Goal: Check status: Check status

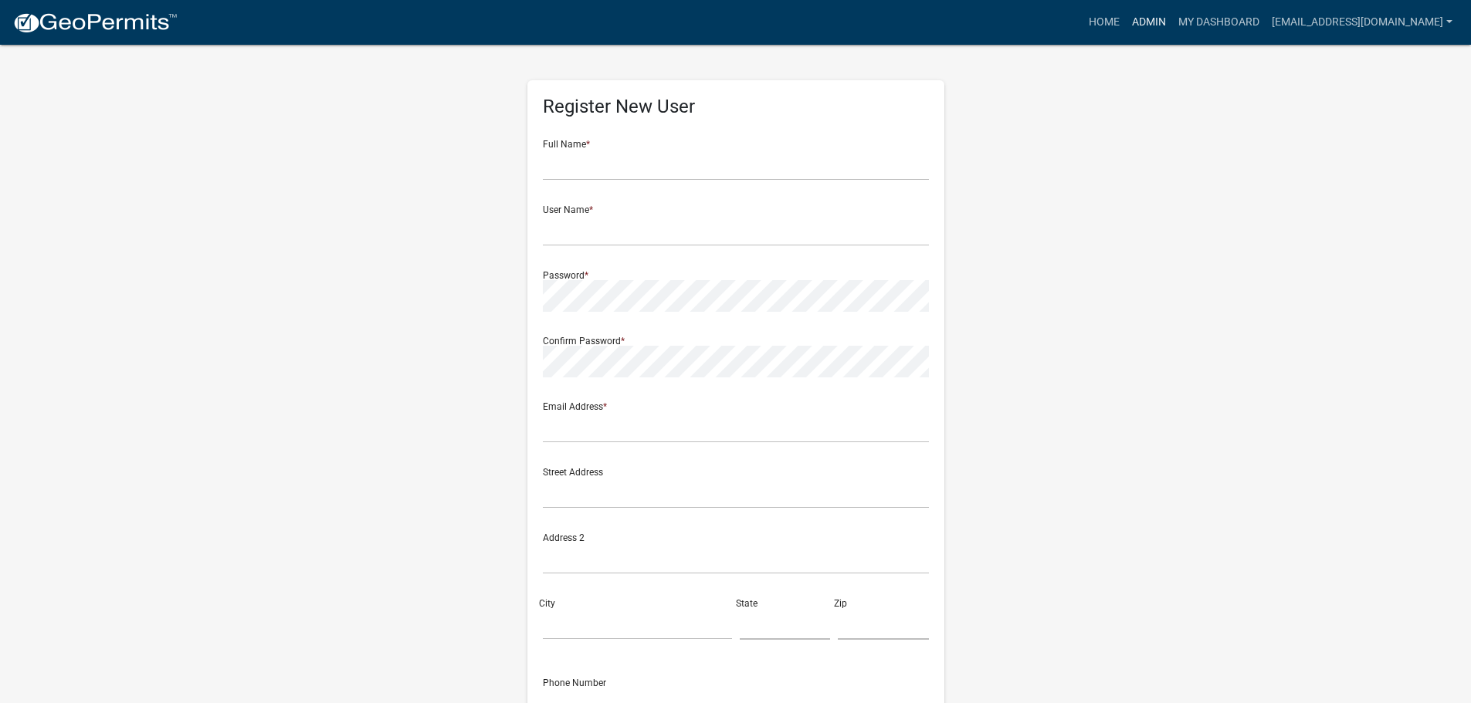
click at [1159, 25] on link "Admin" at bounding box center [1149, 22] width 46 height 29
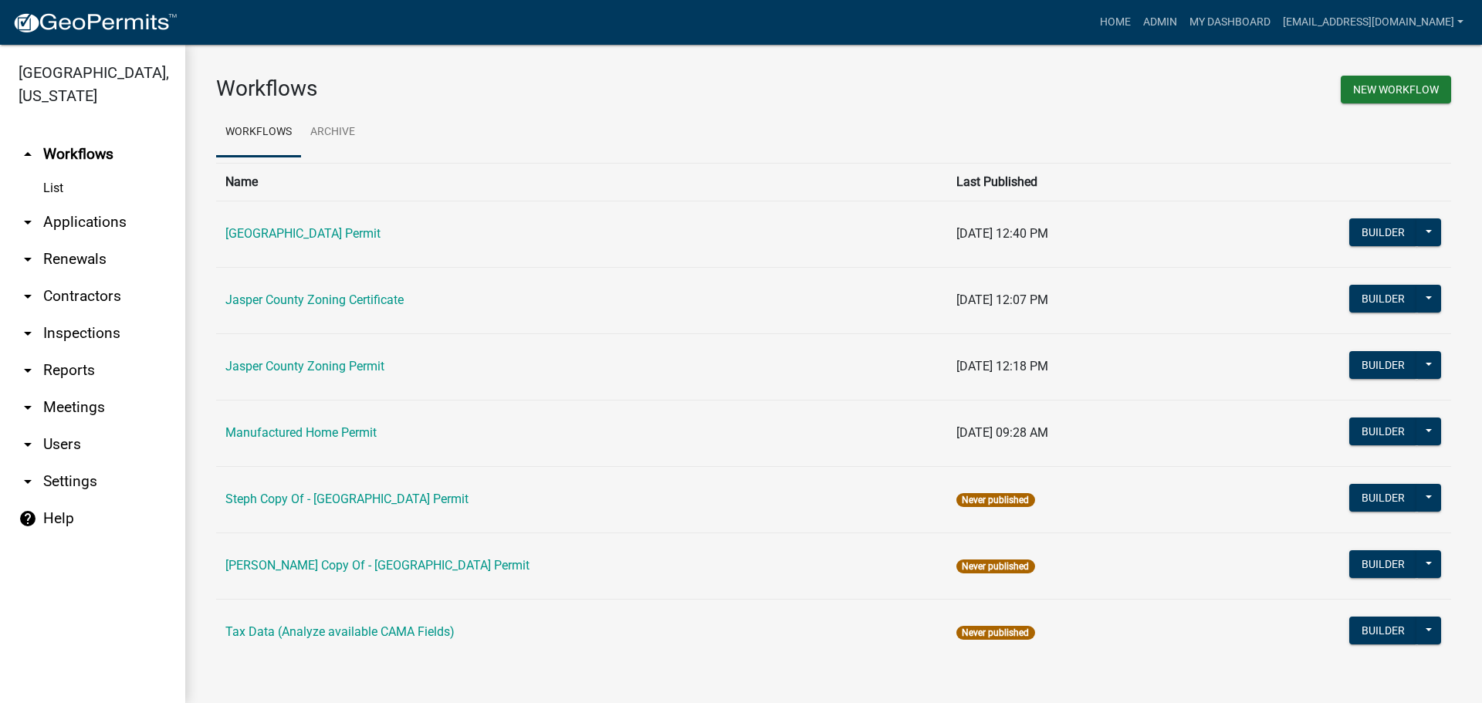
click at [79, 221] on link "arrow_drop_down Applications" at bounding box center [92, 222] width 185 height 37
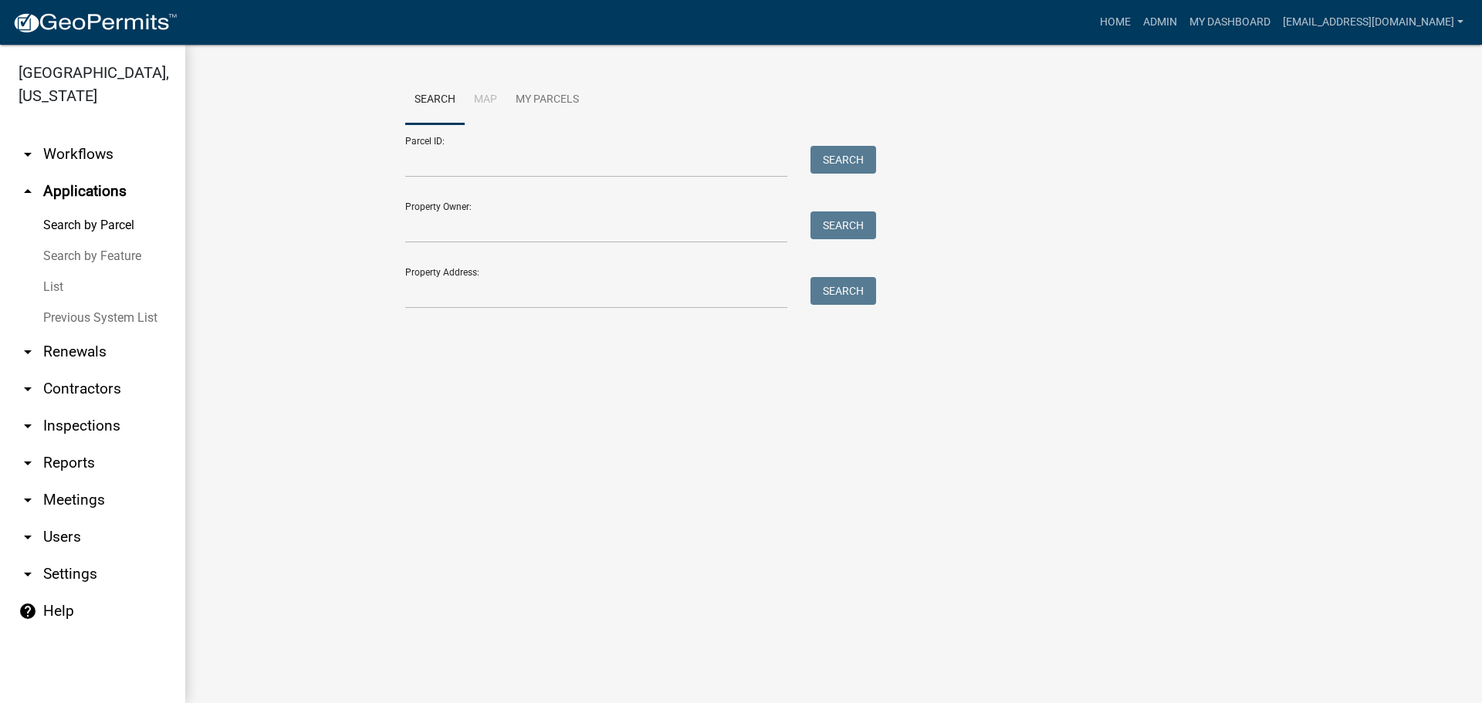
click at [55, 287] on link "List" at bounding box center [92, 287] width 185 height 31
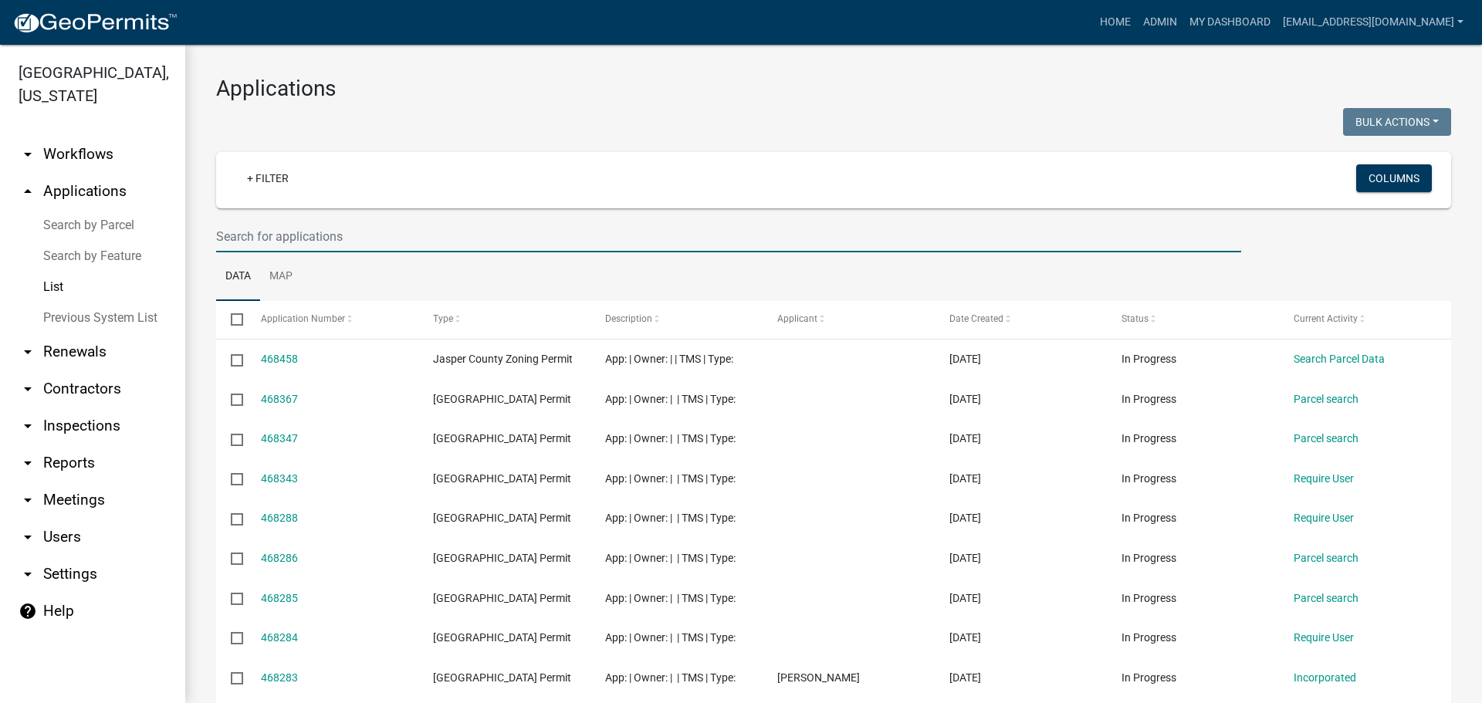
click at [428, 234] on input "text" at bounding box center [728, 237] width 1025 height 32
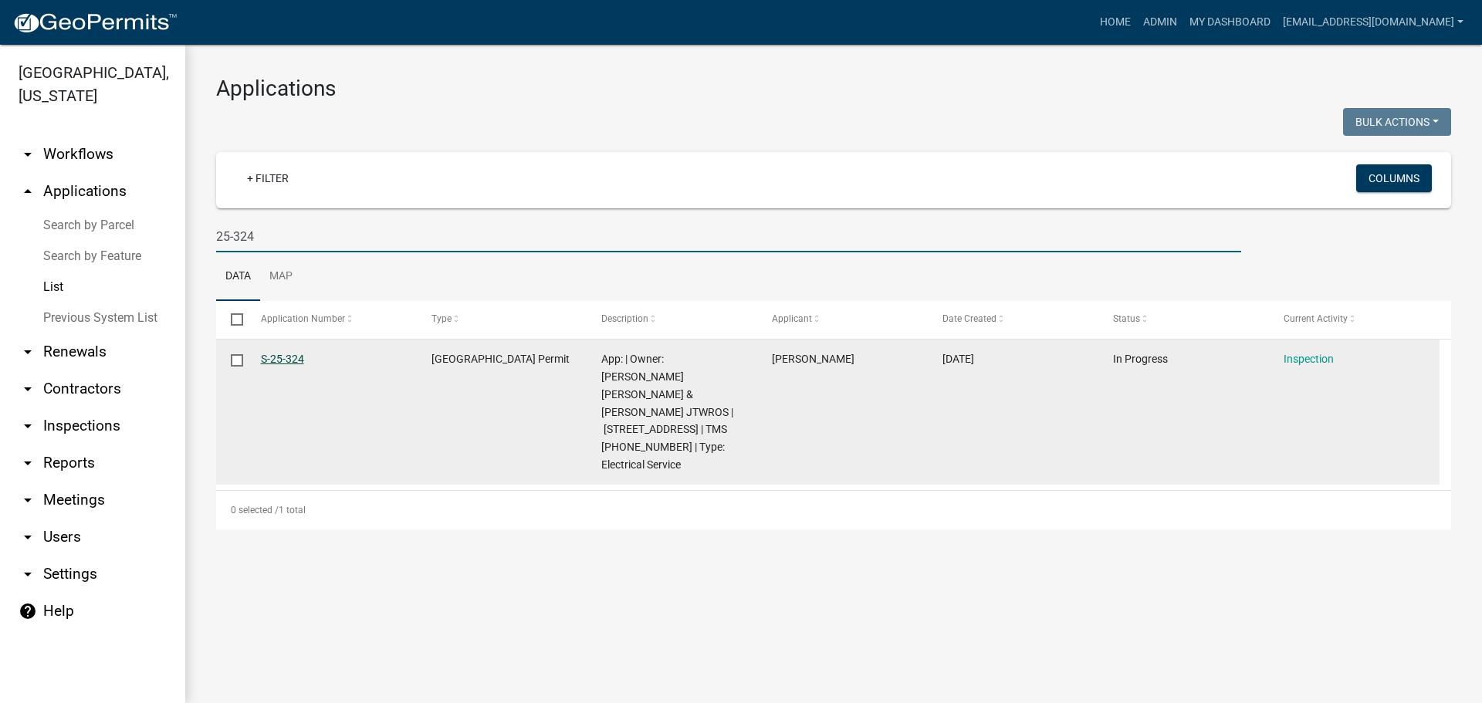
type input "25-324"
click at [288, 359] on link "S-25-324" at bounding box center [282, 359] width 43 height 12
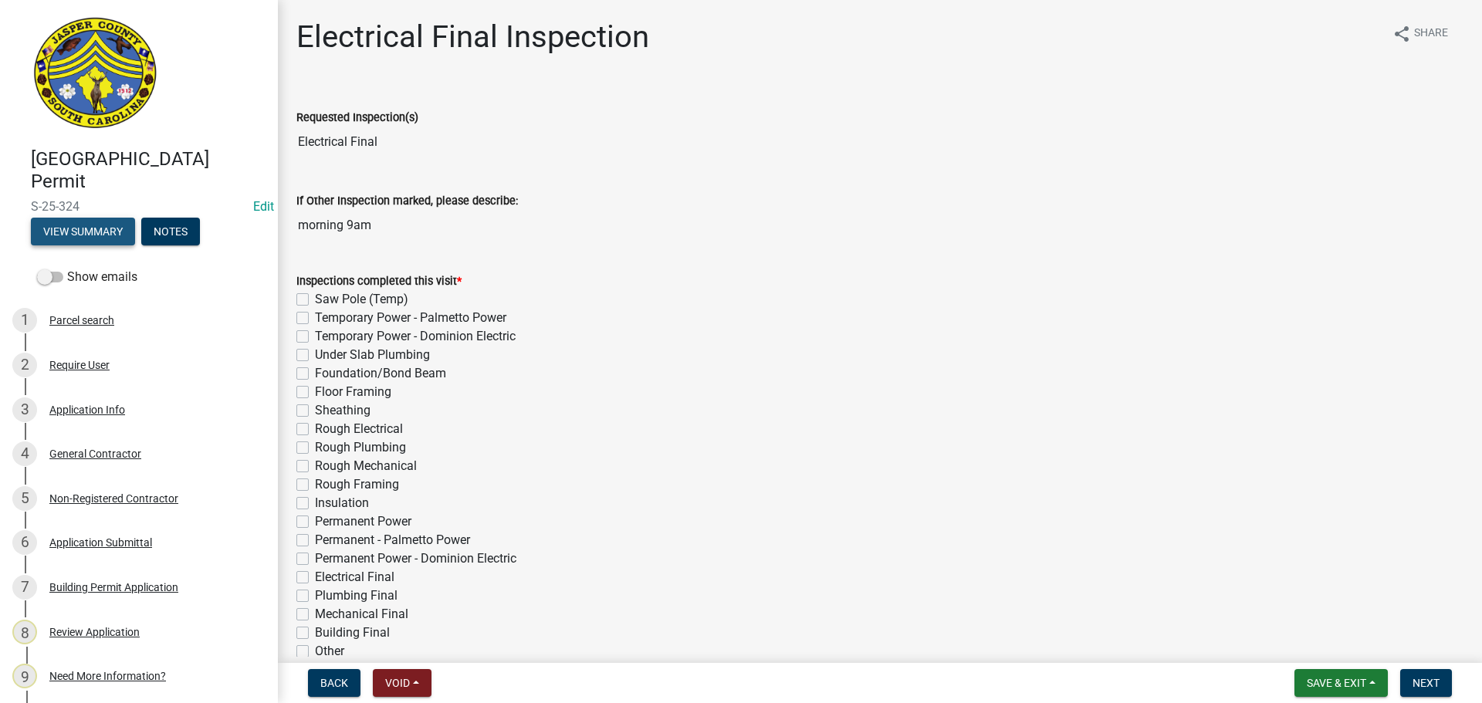
click at [69, 232] on button "View Summary" at bounding box center [83, 232] width 104 height 28
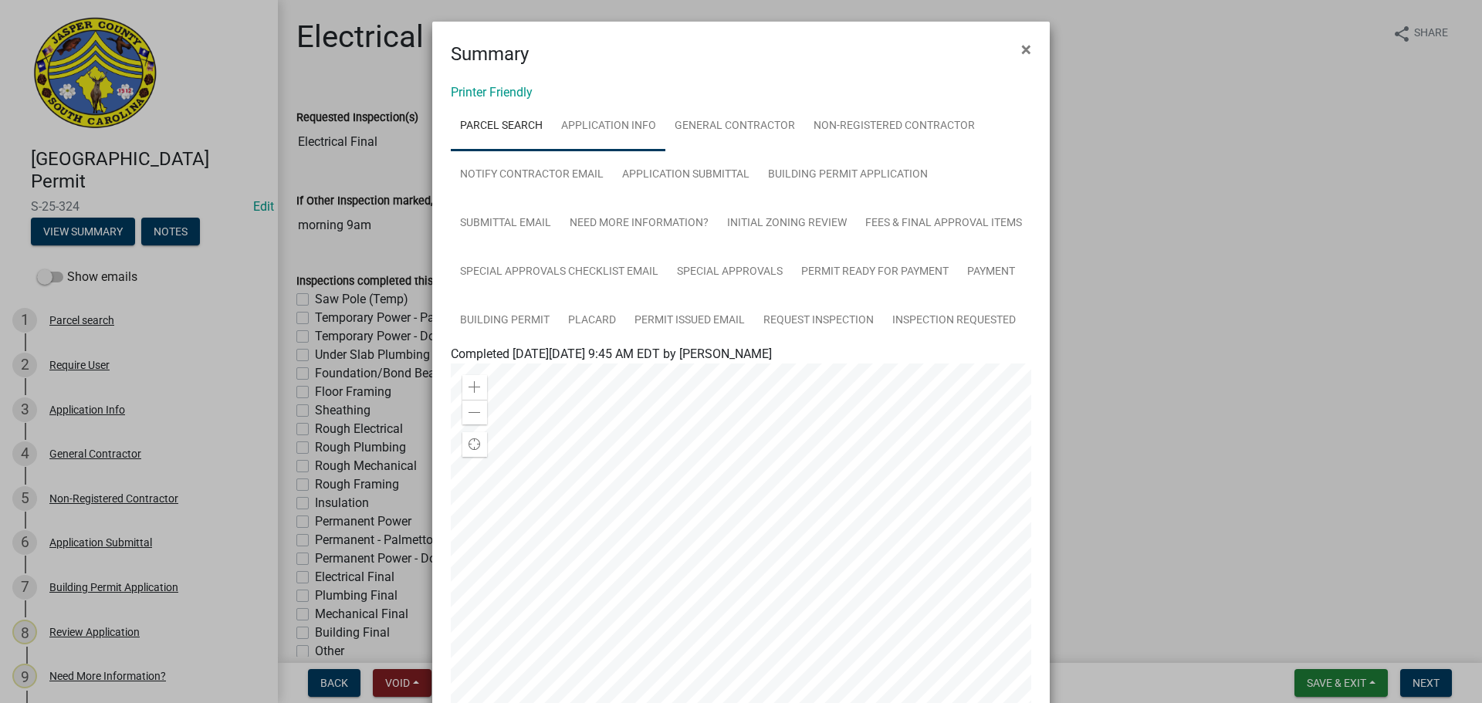
click at [621, 130] on link "Application Info" at bounding box center [608, 126] width 113 height 49
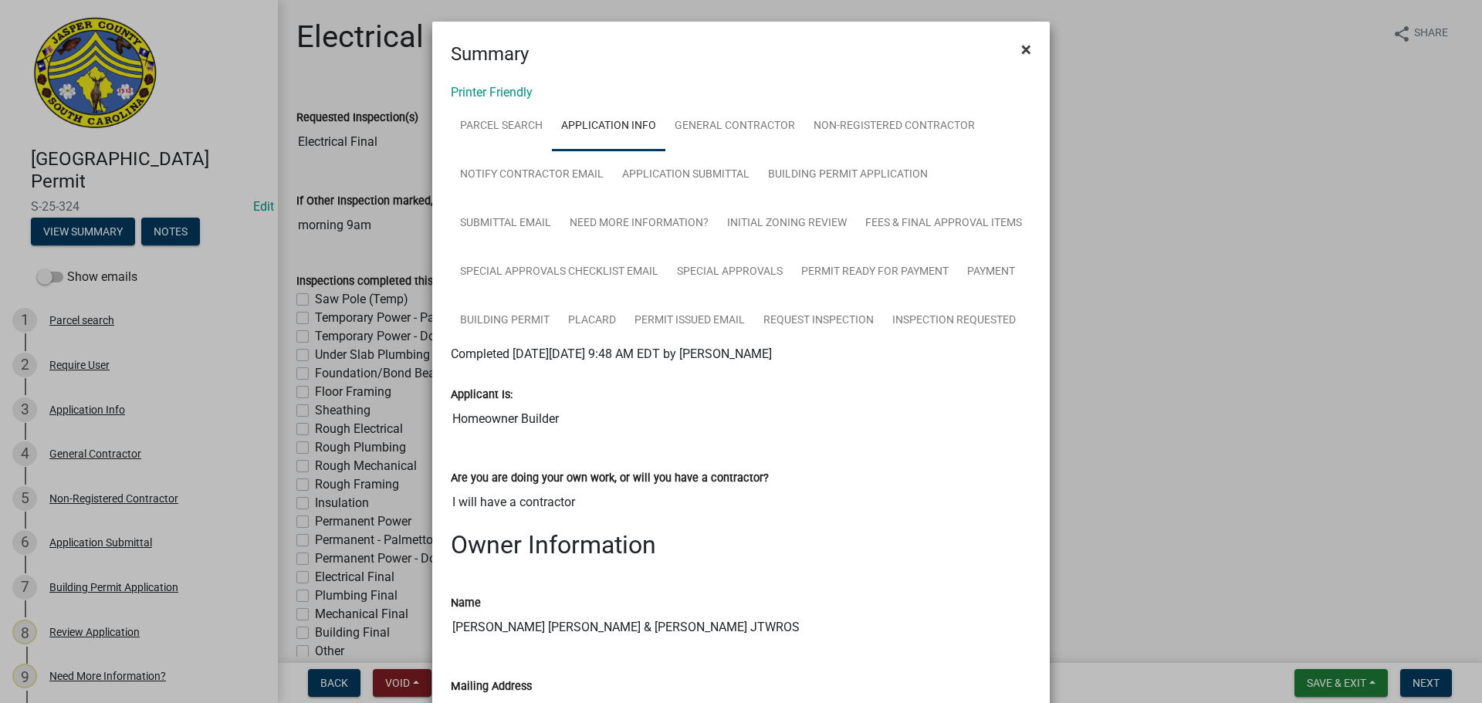
click at [1025, 46] on span "×" at bounding box center [1026, 50] width 10 height 22
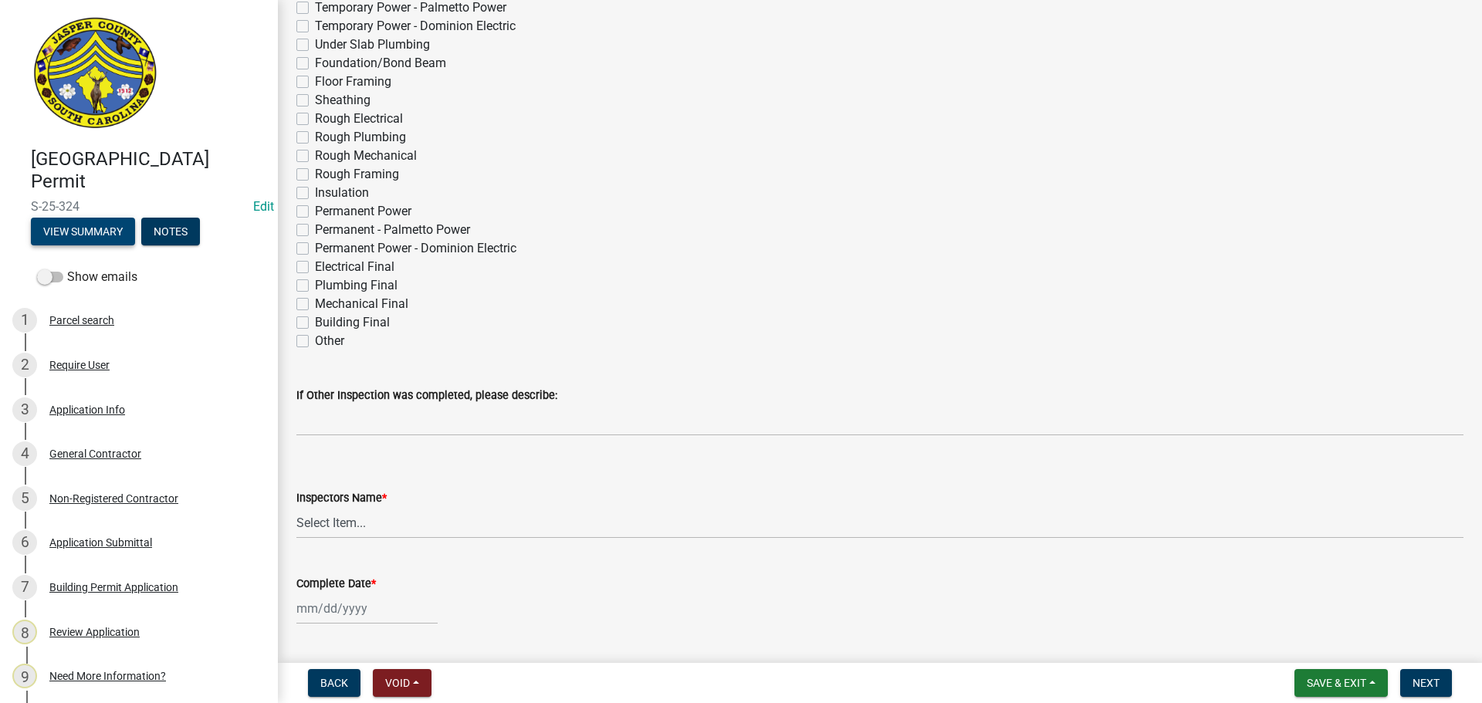
scroll to position [309, 0]
